Goal: Transaction & Acquisition: Purchase product/service

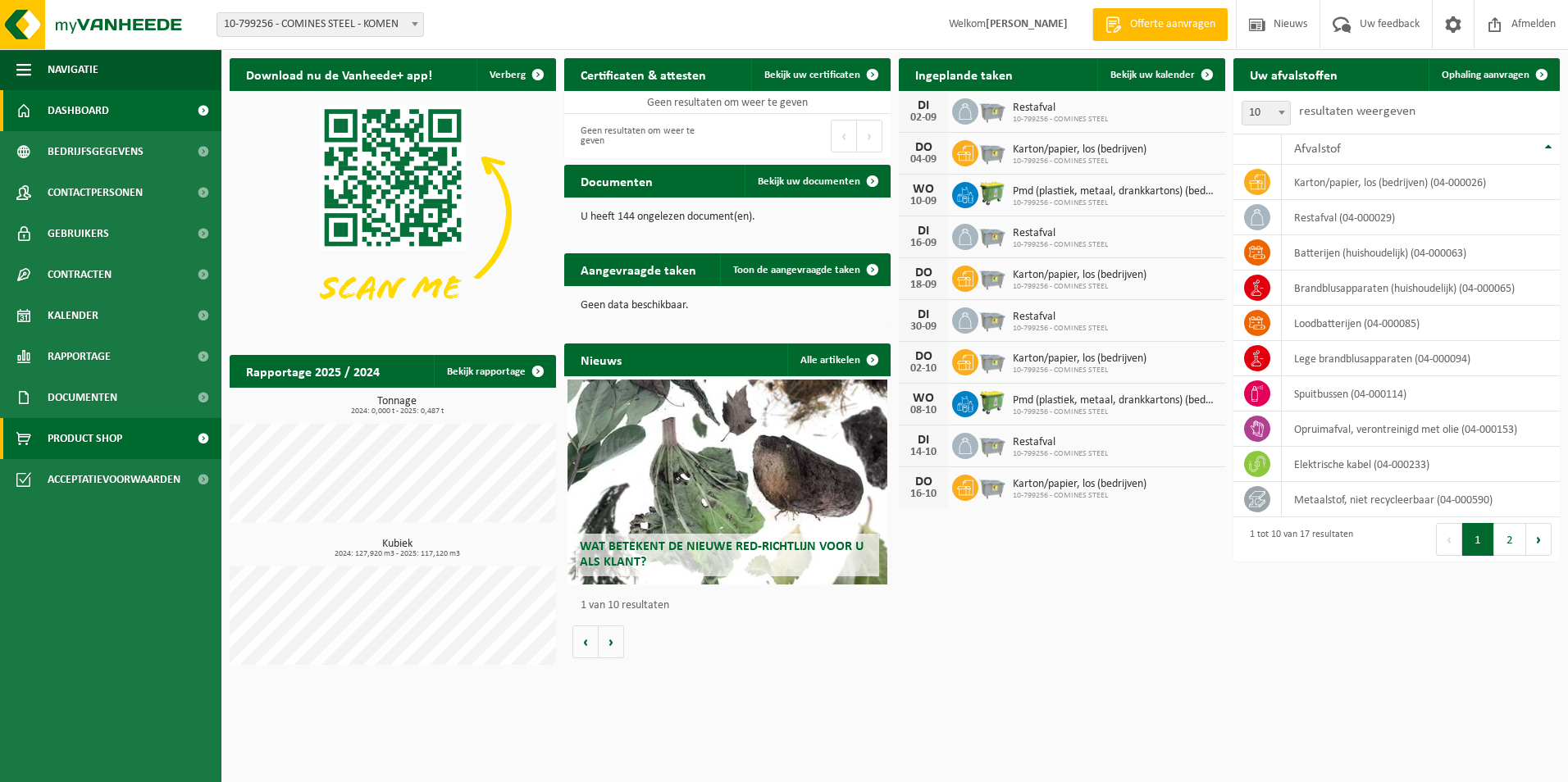
click at [93, 434] on span "Product Shop" at bounding box center [85, 438] width 75 height 41
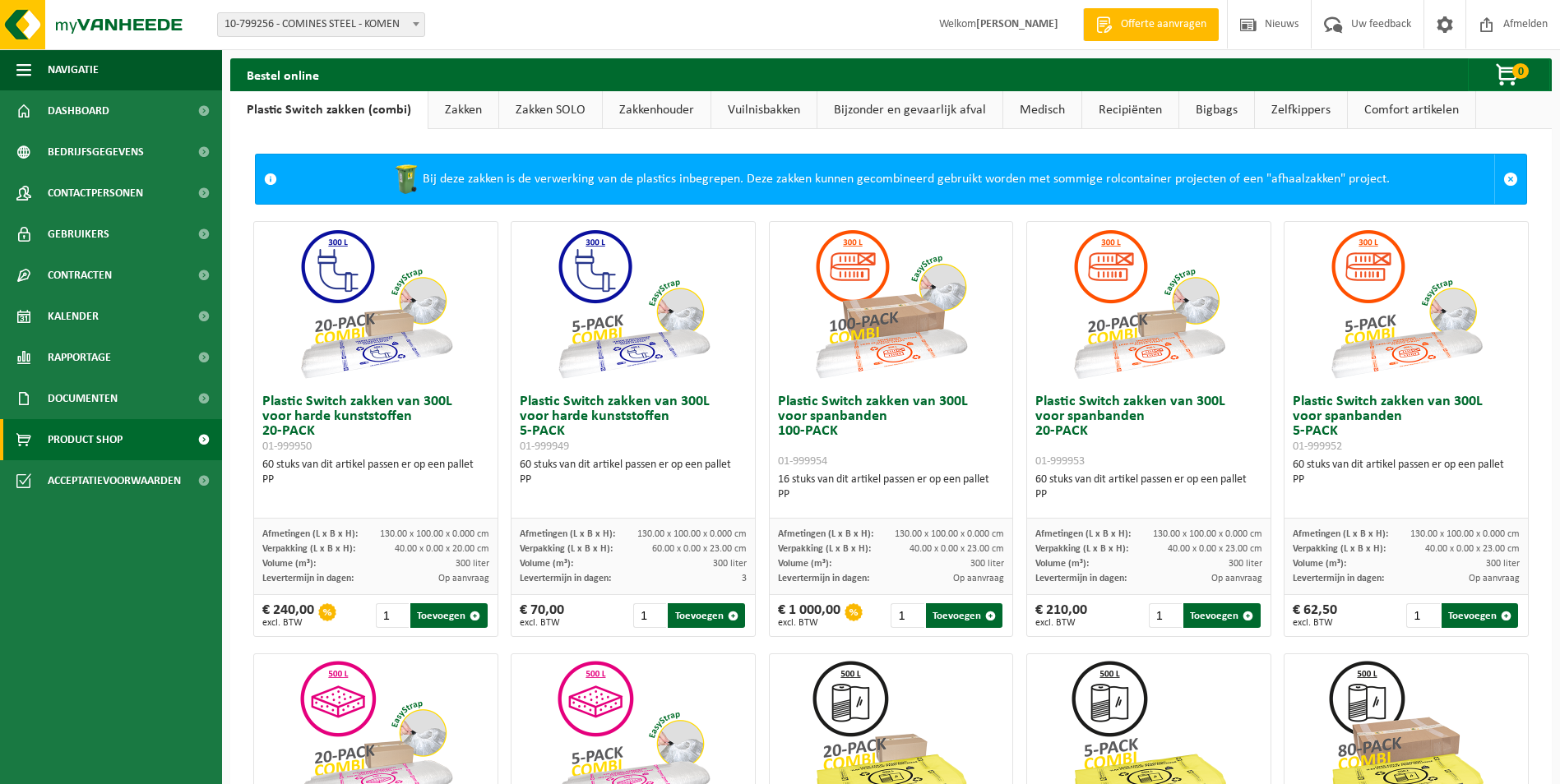
click at [640, 110] on link "Zakkenhouder" at bounding box center [656, 109] width 108 height 37
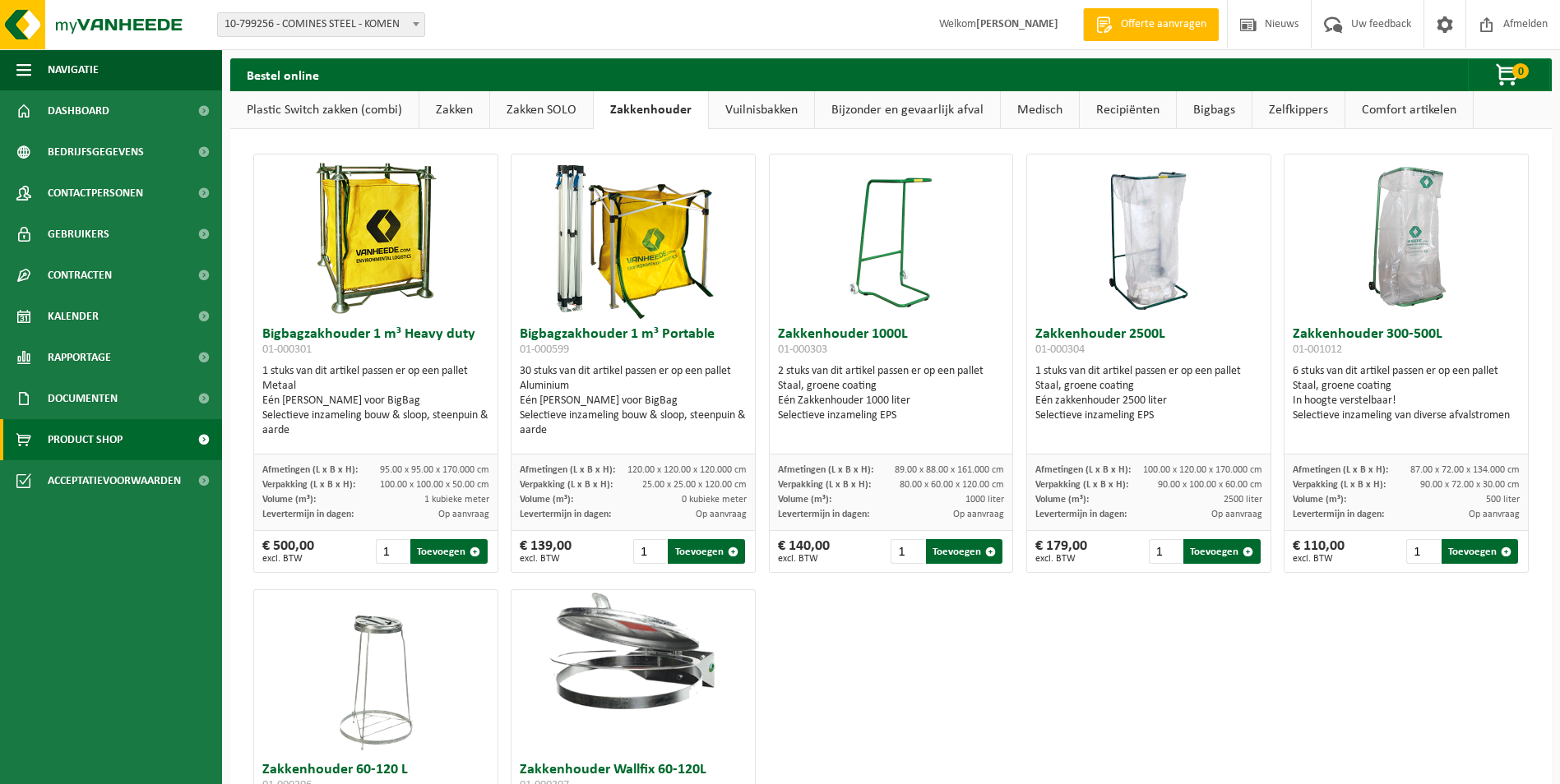
click at [524, 110] on link "Zakken SOLO" at bounding box center [541, 109] width 103 height 37
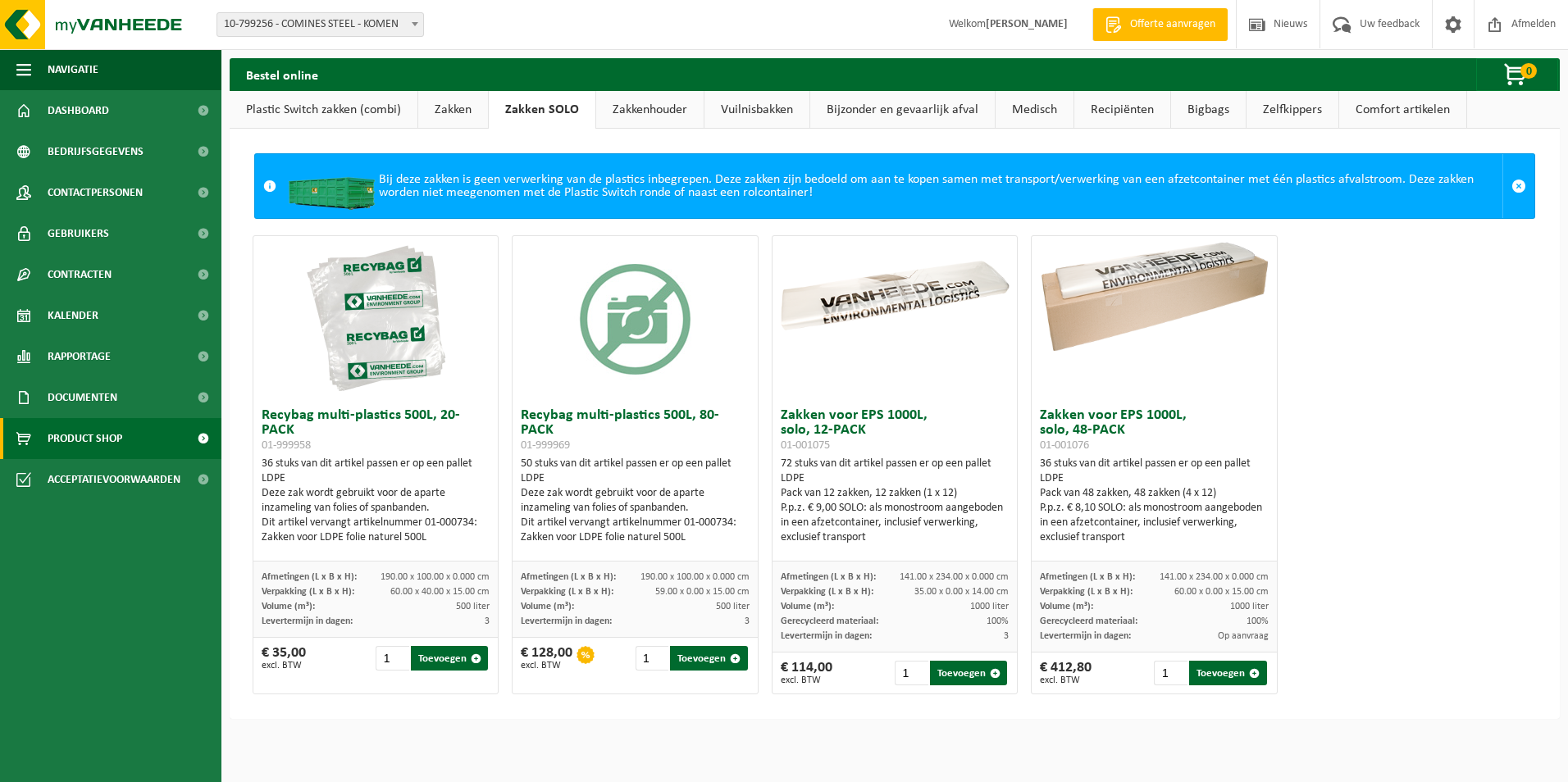
click at [447, 105] on link "Zakken" at bounding box center [453, 109] width 70 height 37
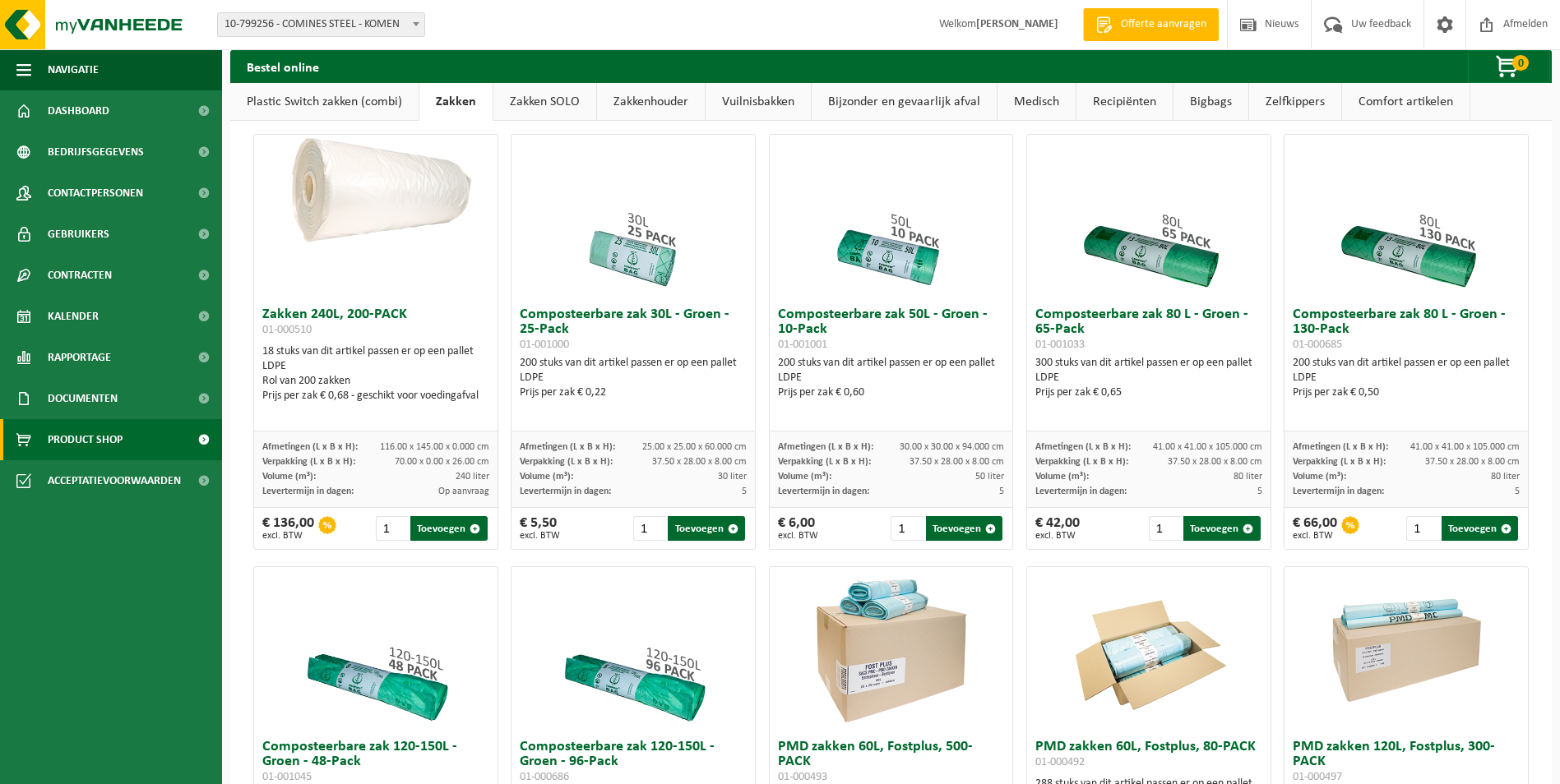
scroll to position [488, 0]
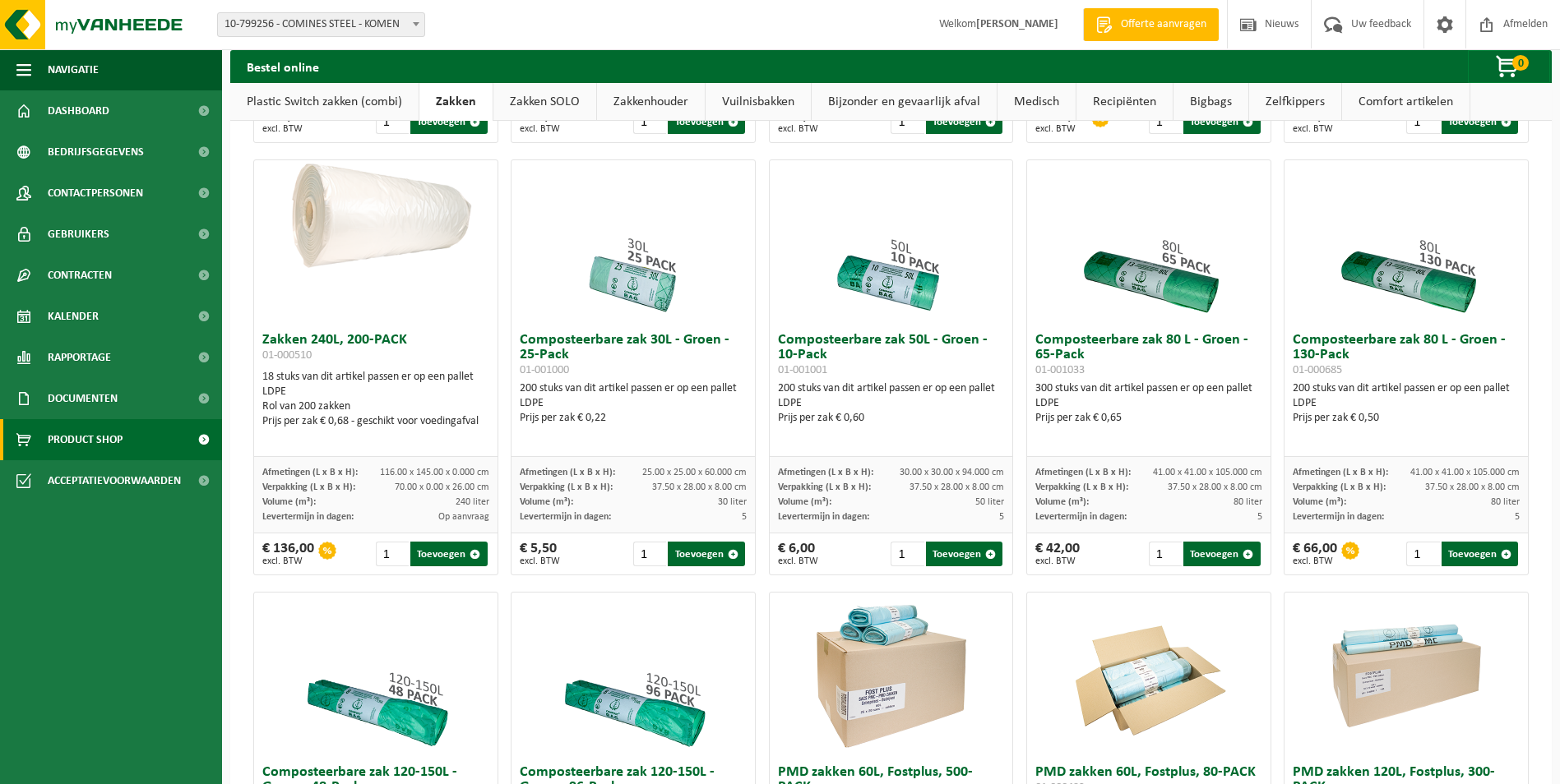
click at [384, 103] on link "Plastic Switch zakken (combi)" at bounding box center [324, 101] width 188 height 37
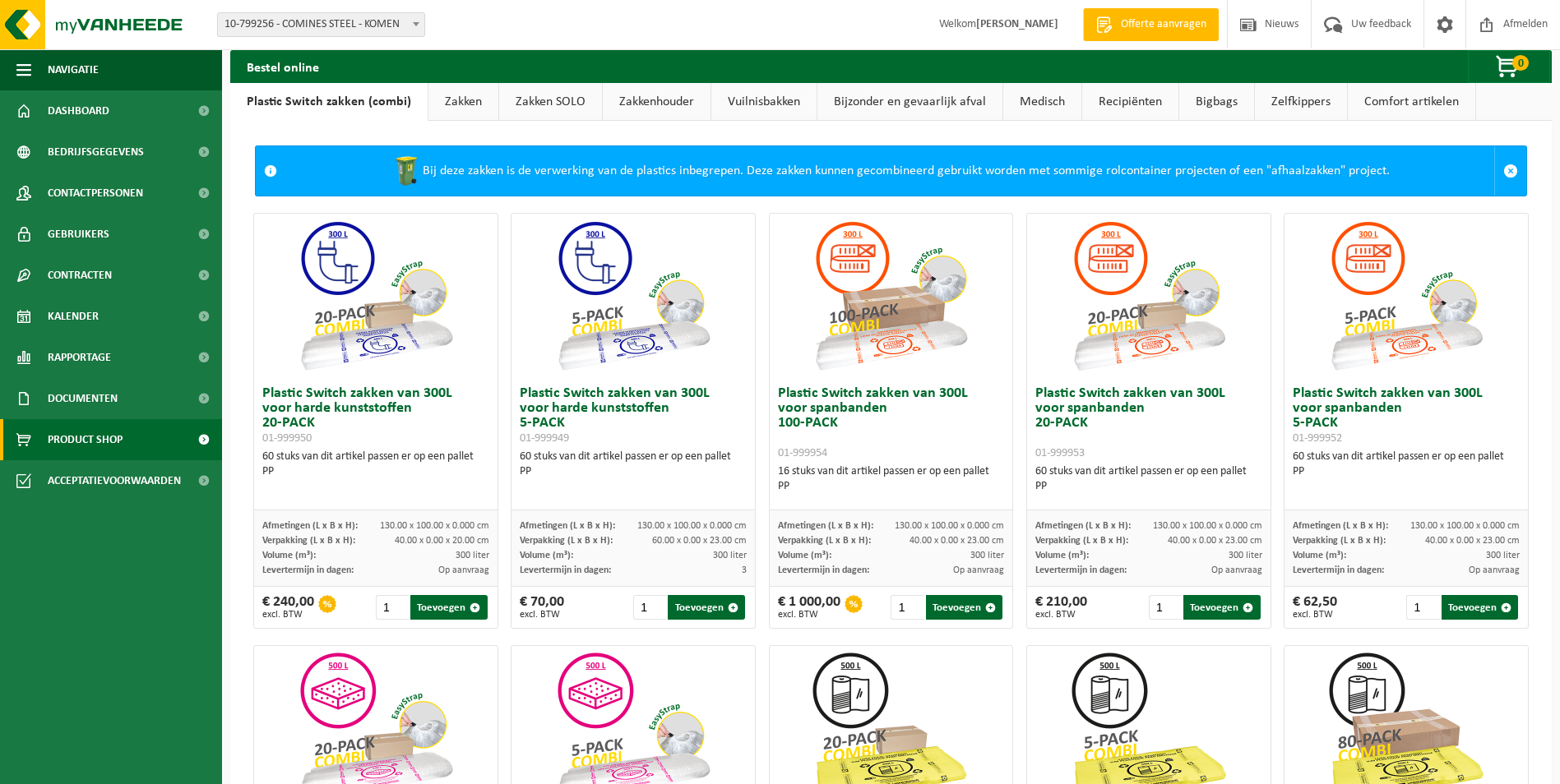
scroll to position [0, 0]
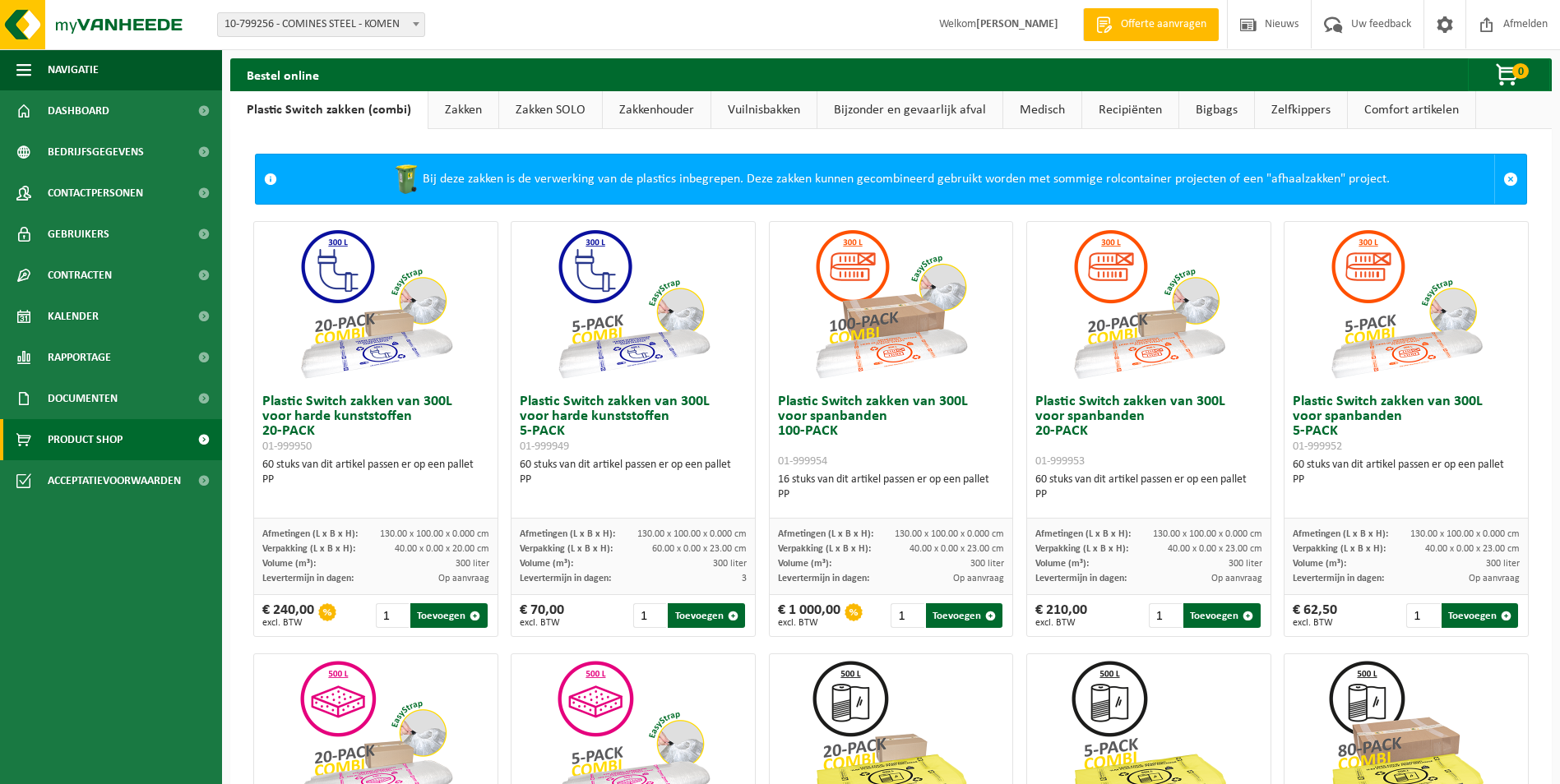
click at [648, 113] on link "Zakkenhouder" at bounding box center [656, 109] width 108 height 37
